Goal: Information Seeking & Learning: Learn about a topic

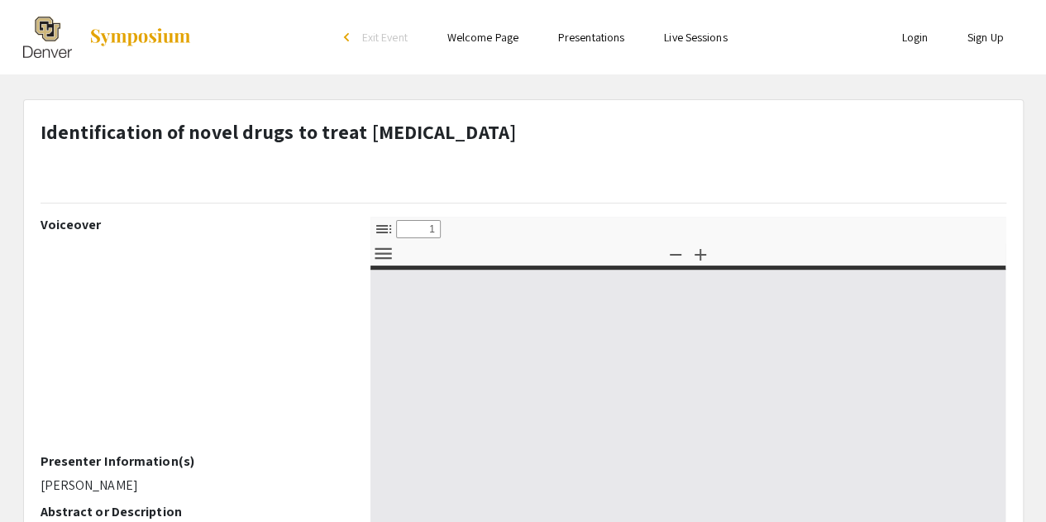
select select "custom"
type input "0"
select select "custom"
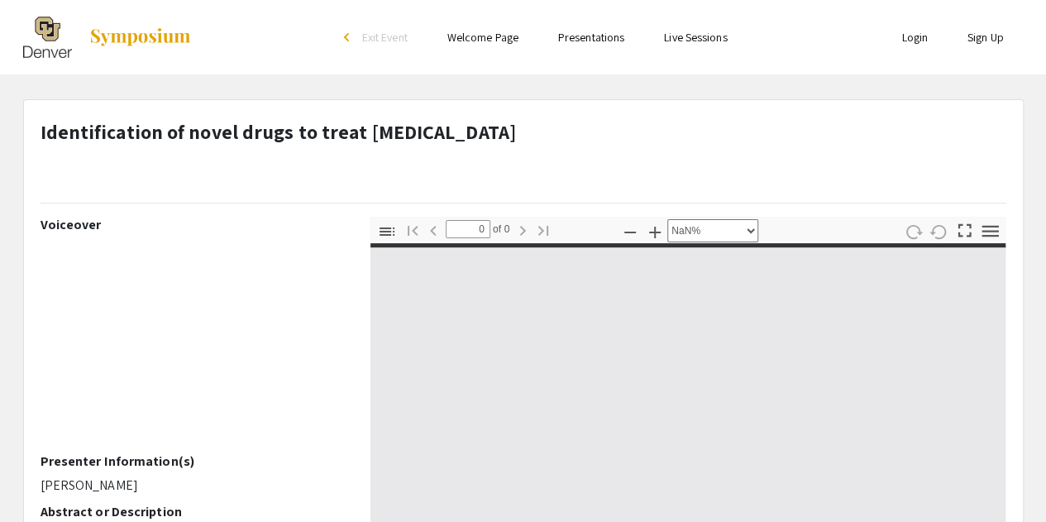
type input "1"
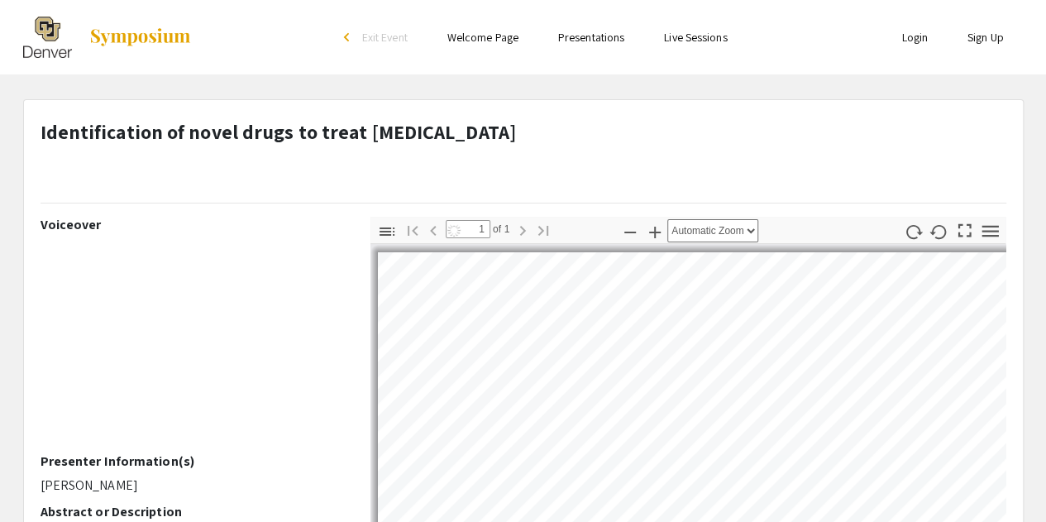
select select "auto"
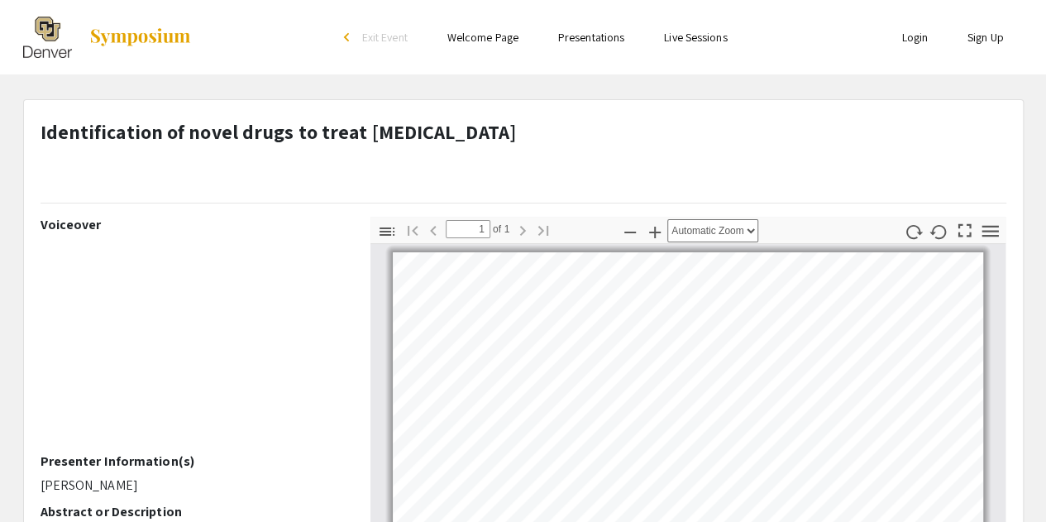
click at [580, 44] on link "Presentations" at bounding box center [591, 37] width 66 height 15
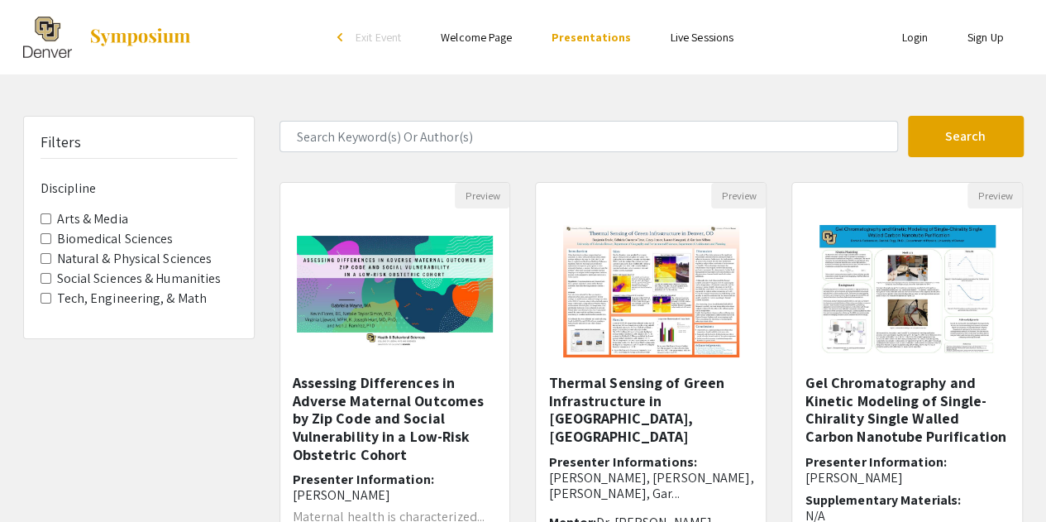
click at [465, 106] on div "Skip navigation arrow_back_ios Exit Event Welcome Page Presentations Live Sessi…" at bounding box center [523, 515] width 1046 height 1030
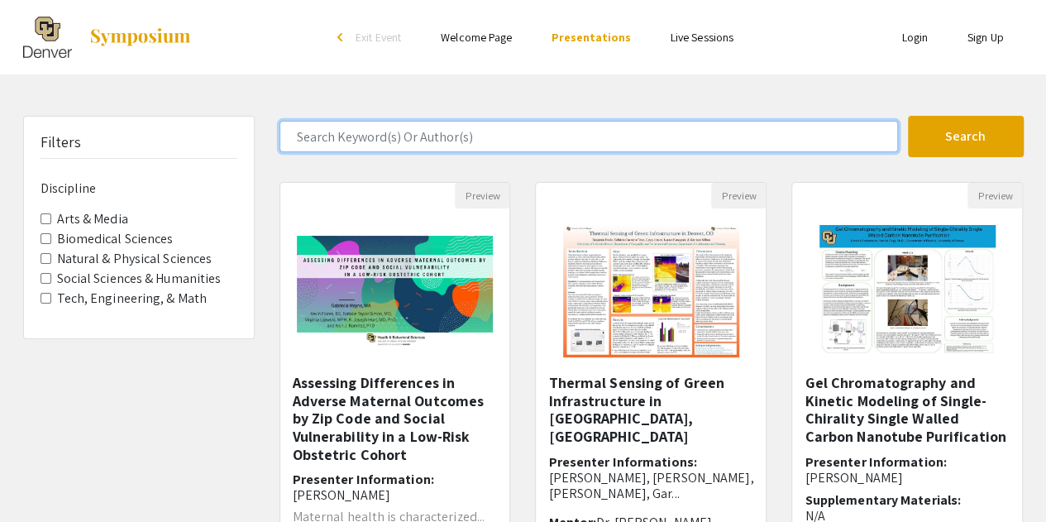
click at [470, 137] on input "Search Keyword(s) Or Author(s)" at bounding box center [588, 136] width 618 height 31
type input "eye"
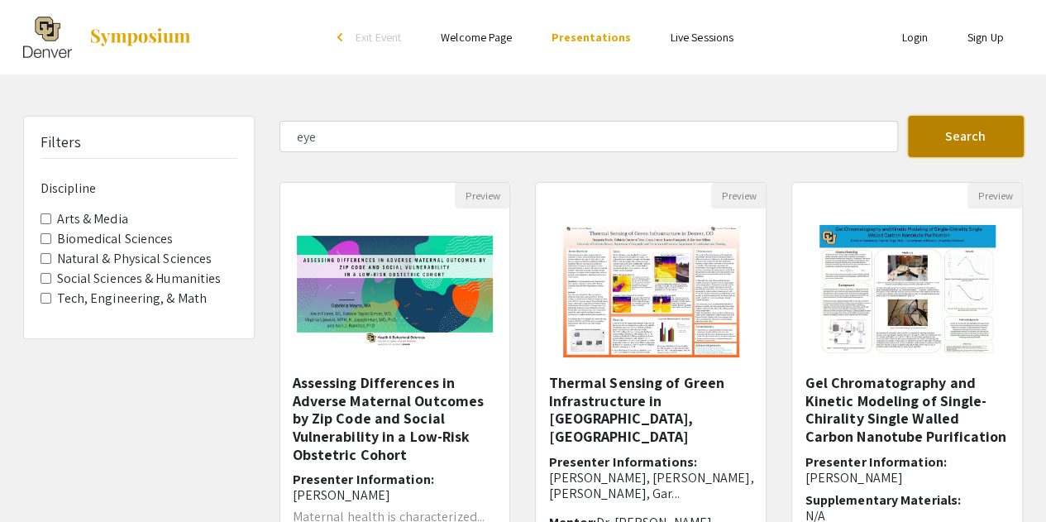
click at [952, 155] on button "Search" at bounding box center [966, 136] width 116 height 41
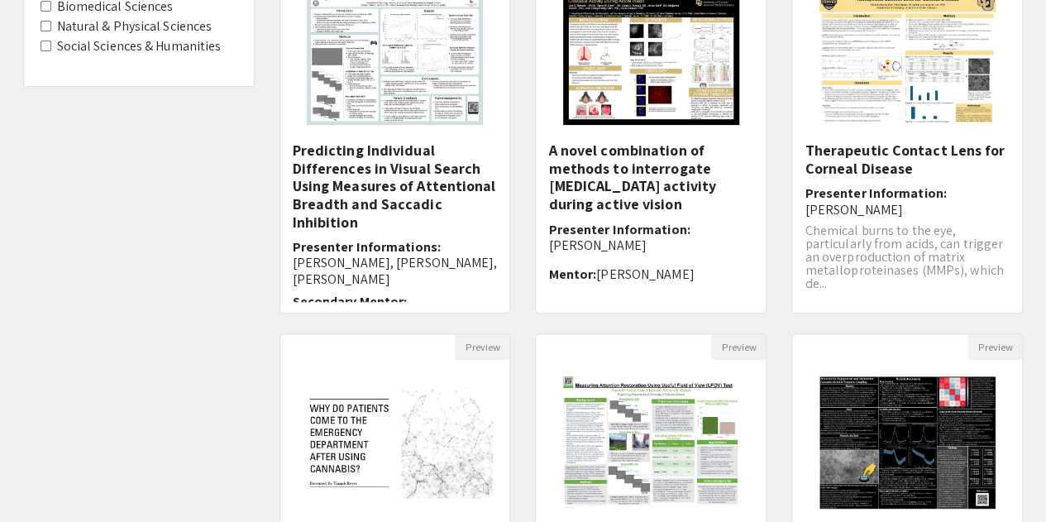
scroll to position [233, 0]
